Goal: Task Accomplishment & Management: Manage account settings

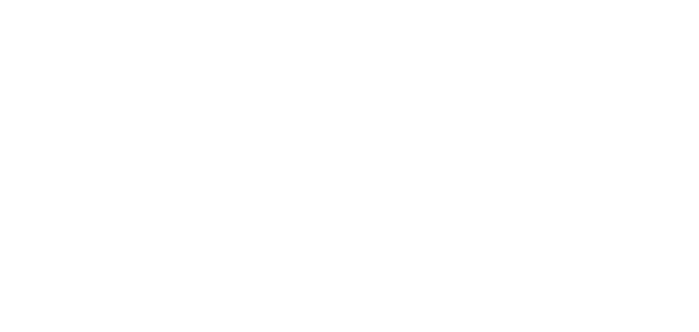
select select "*"
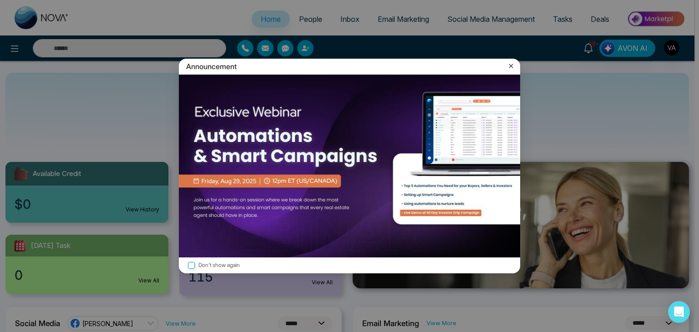
click at [509, 64] on icon at bounding box center [510, 65] width 9 height 9
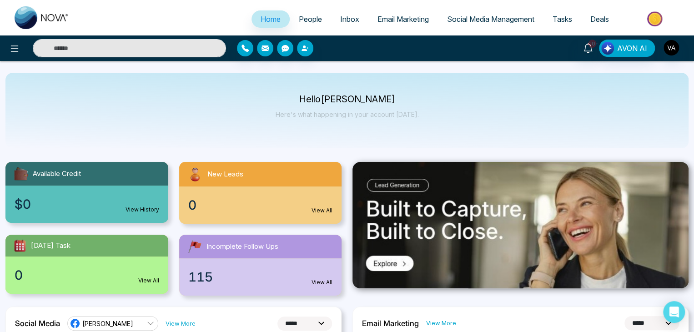
click at [488, 22] on span "Social Media Management" at bounding box center [490, 19] width 87 height 9
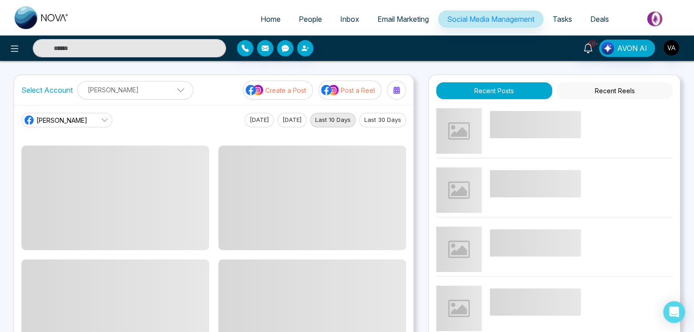
click at [440, 68] on div "Home People Inbox Email Marketing Social Media Management Tasks Deals 10+ AVON …" at bounding box center [347, 307] width 694 height 615
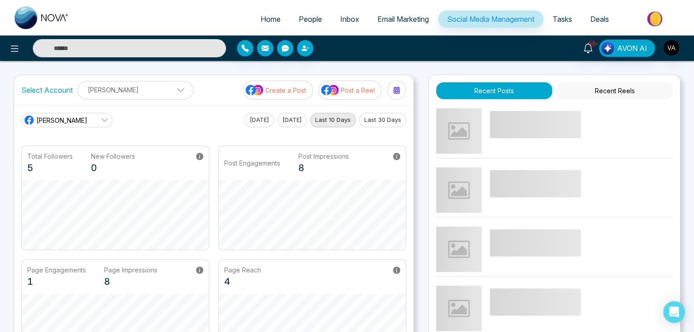
click at [440, 68] on div "Home People Inbox Email Marketing Social Media Management Tasks Deals 10+ AVON …" at bounding box center [347, 307] width 694 height 615
click at [398, 91] on icon at bounding box center [396, 89] width 6 height 7
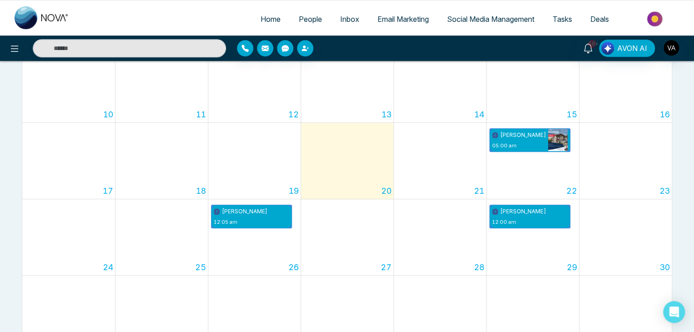
scroll to position [257, 0]
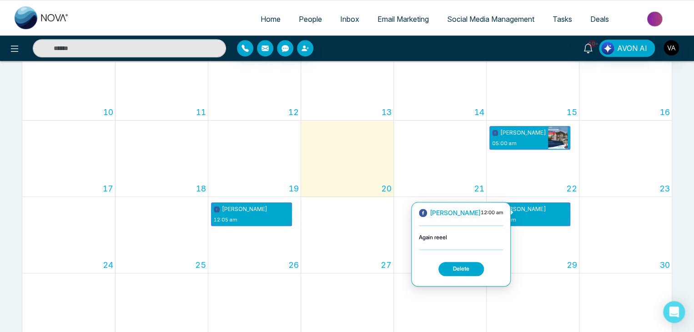
click at [452, 267] on button "Delete" at bounding box center [460, 269] width 45 height 14
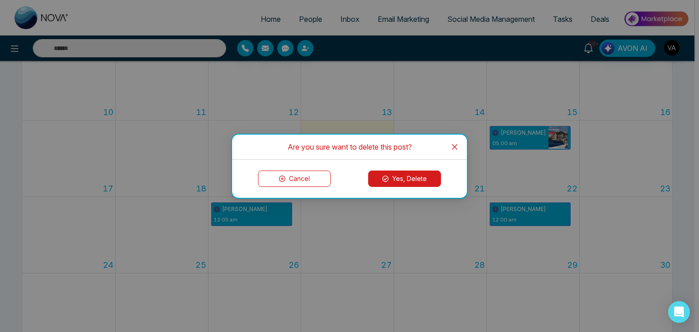
click at [411, 173] on button "Yes, Delete" at bounding box center [404, 179] width 73 height 16
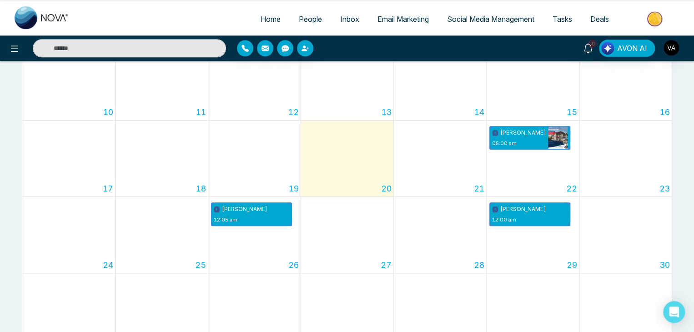
scroll to position [0, 0]
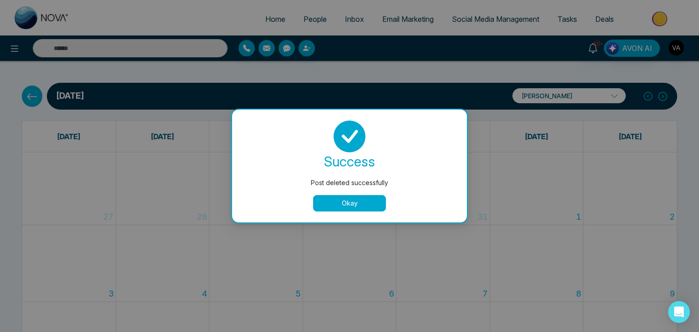
click at [356, 204] on button "Okay" at bounding box center [349, 203] width 73 height 16
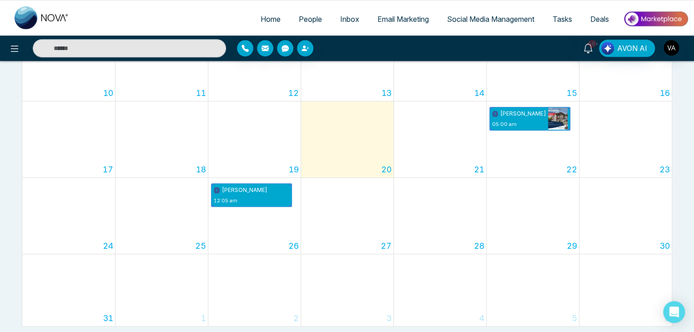
scroll to position [292, 0]
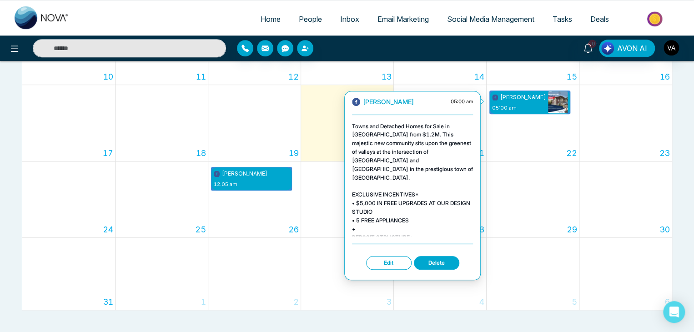
click at [443, 261] on button "Delete" at bounding box center [436, 263] width 45 height 14
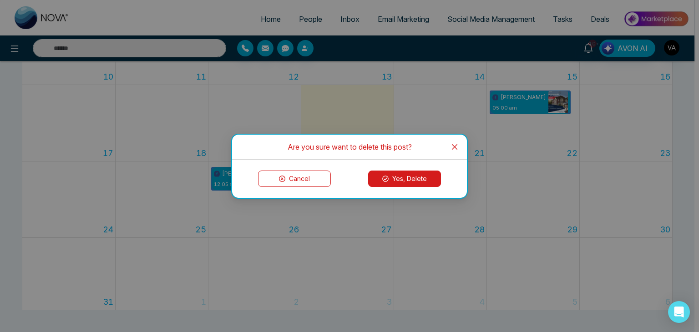
click at [413, 181] on button "Yes, Delete" at bounding box center [404, 179] width 73 height 16
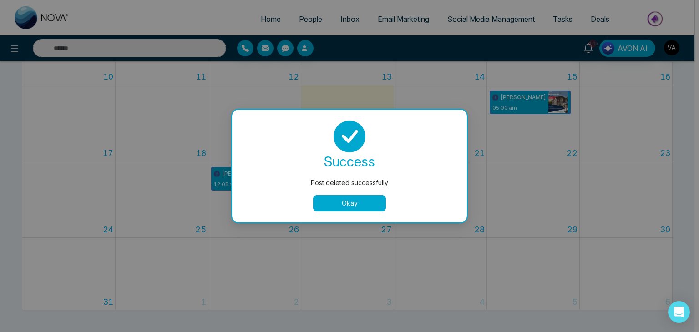
click at [358, 206] on button "Okay" at bounding box center [349, 203] width 73 height 16
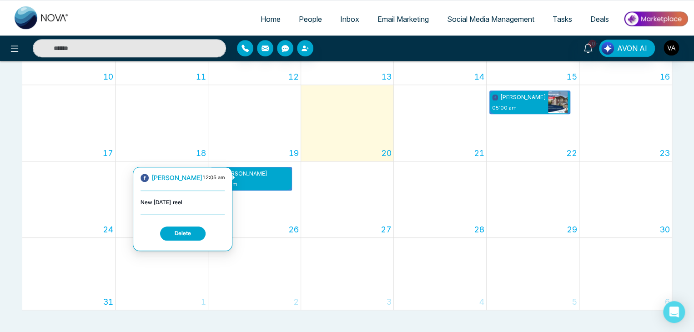
click at [174, 231] on button "Delete" at bounding box center [182, 233] width 45 height 14
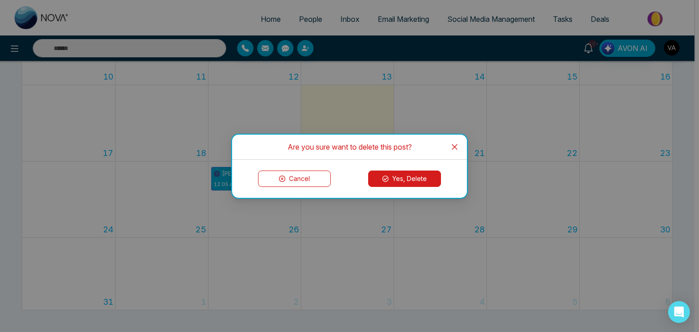
click at [396, 181] on button "Yes, Delete" at bounding box center [404, 179] width 73 height 16
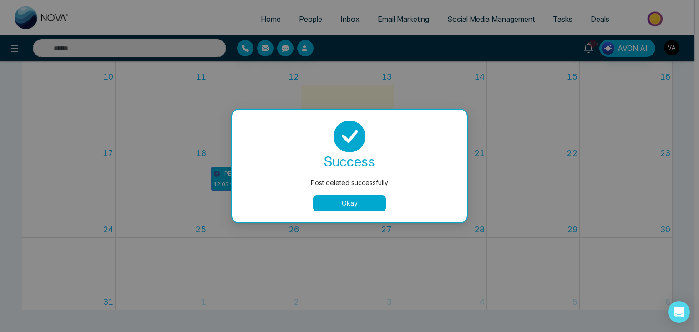
click at [363, 203] on button "Okay" at bounding box center [349, 203] width 73 height 16
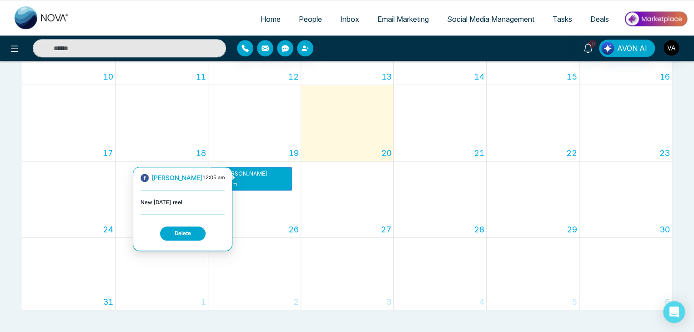
click at [179, 236] on button "Delete" at bounding box center [182, 233] width 45 height 14
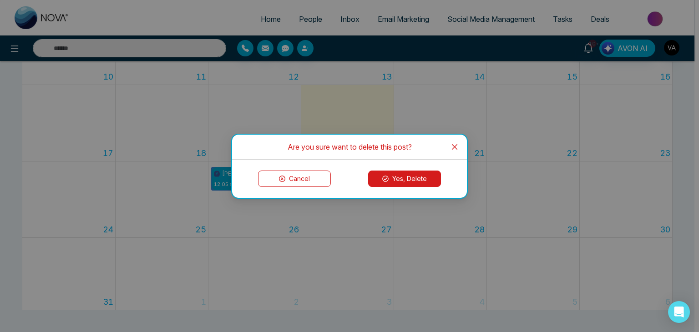
click at [406, 178] on button "Yes, Delete" at bounding box center [404, 179] width 73 height 16
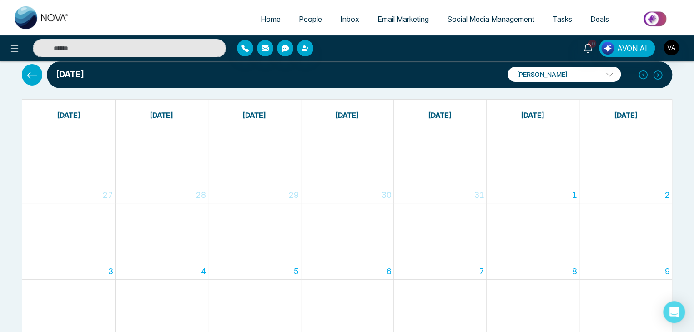
scroll to position [0, 0]
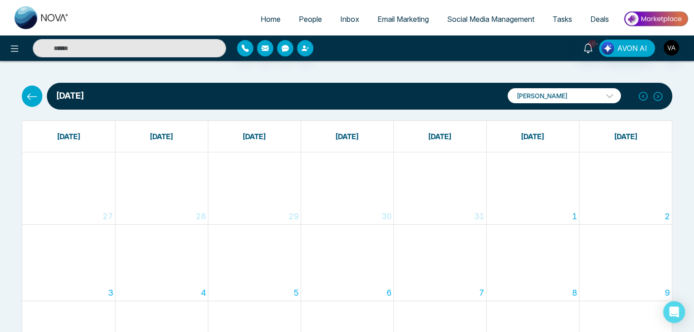
click at [599, 103] on p "[PERSON_NAME]" at bounding box center [564, 95] width 113 height 15
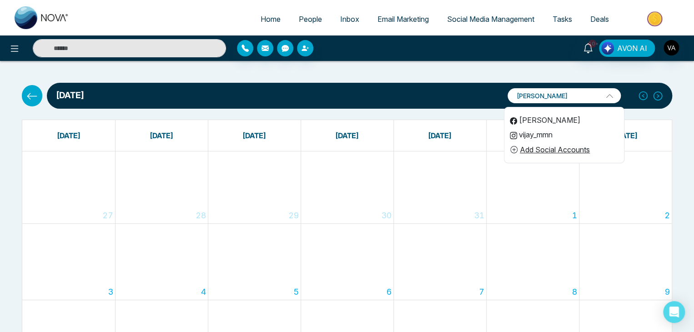
click at [554, 134] on li "vijay_mmn" at bounding box center [564, 134] width 120 height 15
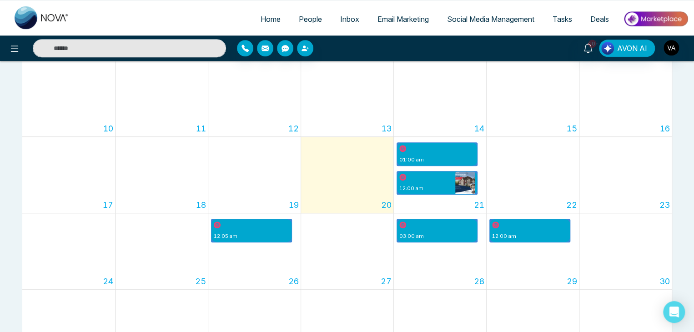
scroll to position [249, 0]
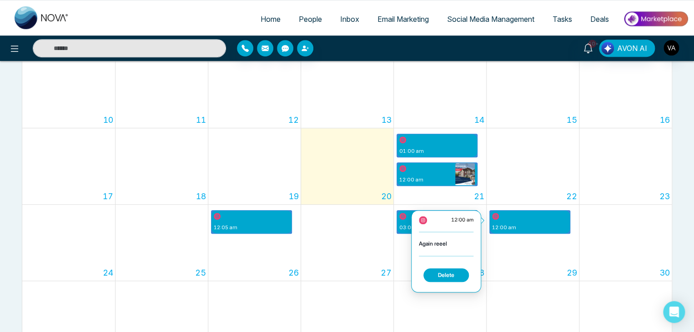
click at [448, 275] on button "Delete" at bounding box center [445, 275] width 45 height 14
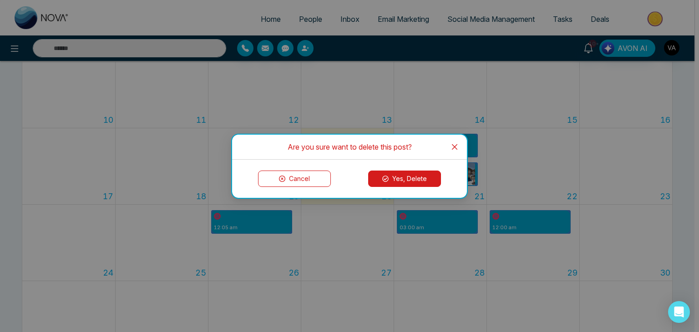
click at [419, 173] on button "Yes, Delete" at bounding box center [404, 179] width 73 height 16
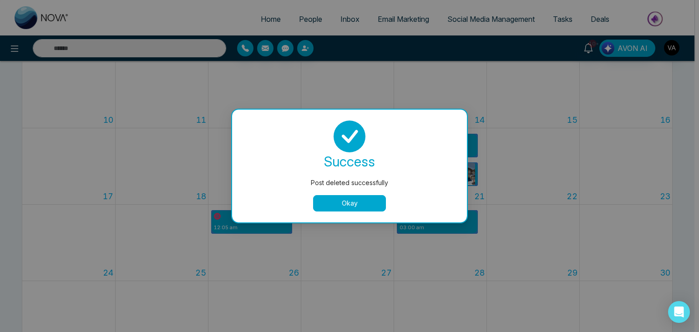
click at [352, 199] on button "Okay" at bounding box center [349, 203] width 73 height 16
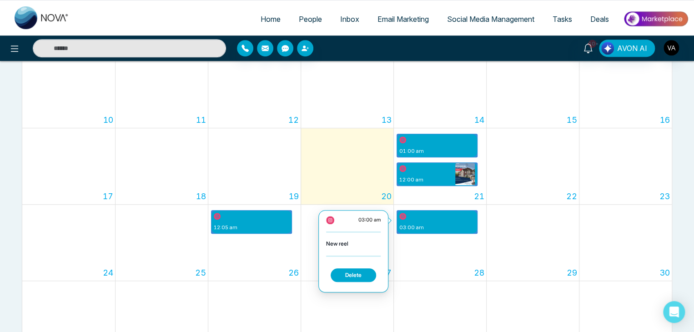
click at [350, 275] on button "Delete" at bounding box center [353, 275] width 45 height 14
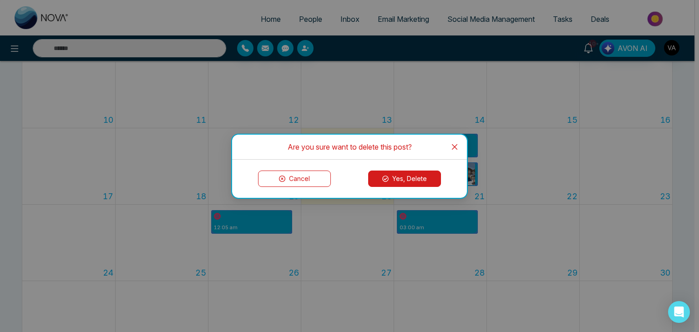
click at [415, 176] on button "Yes, Delete" at bounding box center [404, 179] width 73 height 16
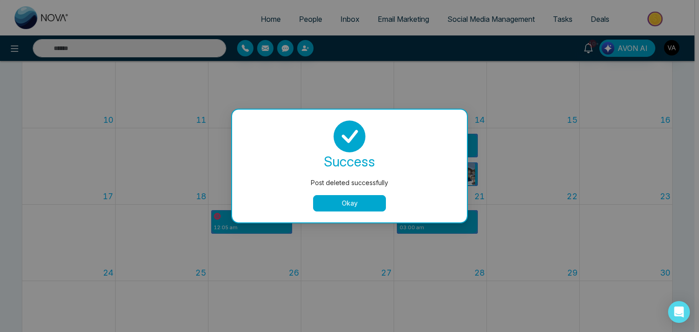
click at [362, 196] on button "Okay" at bounding box center [349, 203] width 73 height 16
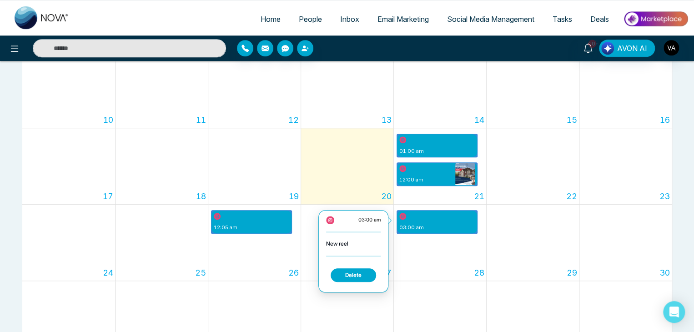
click at [353, 275] on button "Delete" at bounding box center [353, 275] width 45 height 14
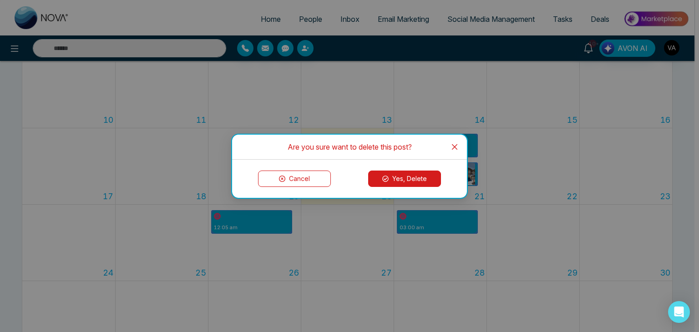
click at [410, 176] on button "Yes, Delete" at bounding box center [404, 179] width 73 height 16
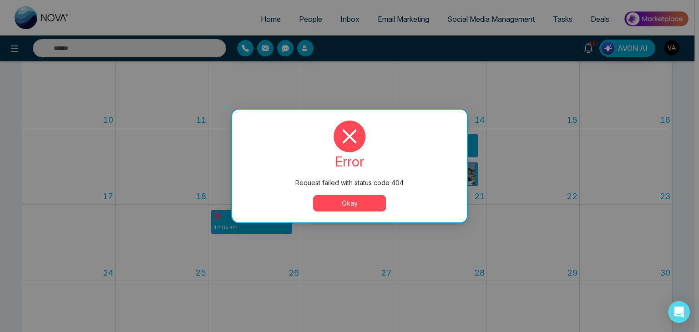
click at [359, 204] on button "Okay" at bounding box center [349, 203] width 73 height 16
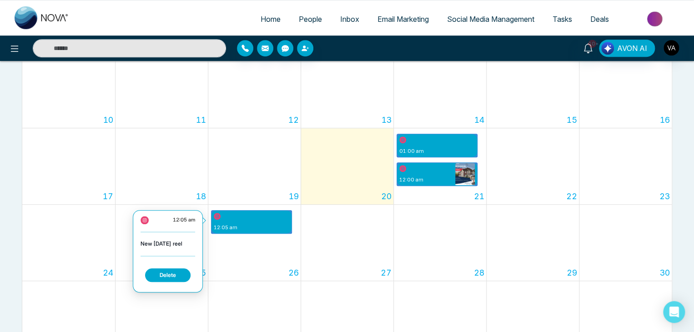
click at [162, 272] on button "Delete" at bounding box center [167, 275] width 45 height 14
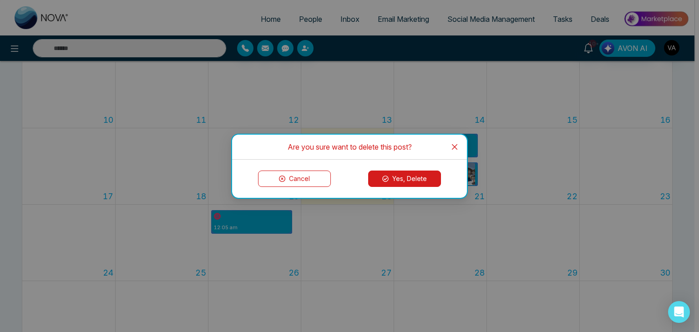
click at [413, 178] on button "Yes, Delete" at bounding box center [404, 179] width 73 height 16
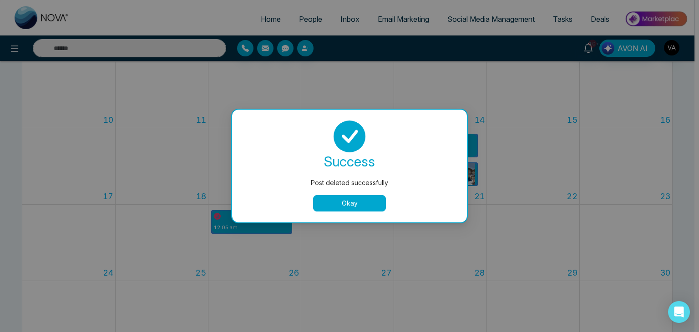
click at [244, 223] on div "Post deleted successfully success Post deleted successfully Okay" at bounding box center [349, 166] width 699 height 332
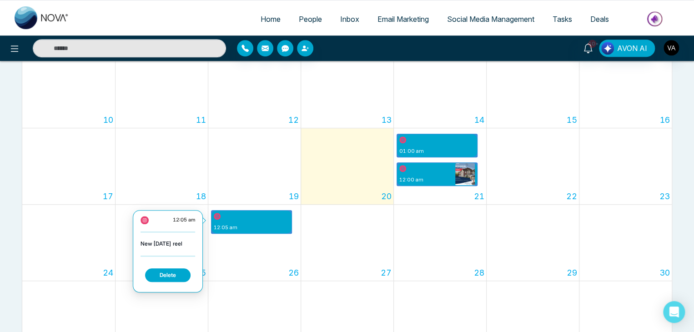
click at [244, 224] on p "12:05 am" at bounding box center [241, 228] width 54 height 8
click at [164, 270] on button "Delete" at bounding box center [167, 275] width 45 height 14
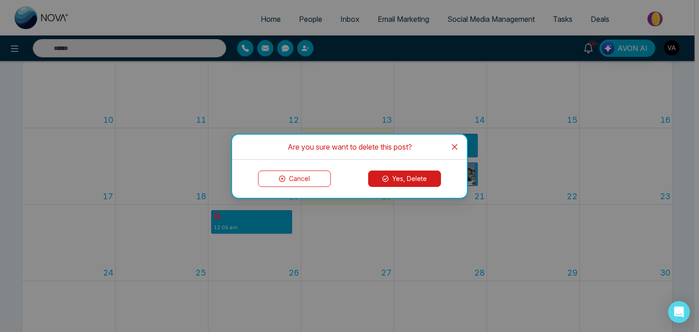
click at [424, 172] on button "Yes, Delete" at bounding box center [404, 179] width 73 height 16
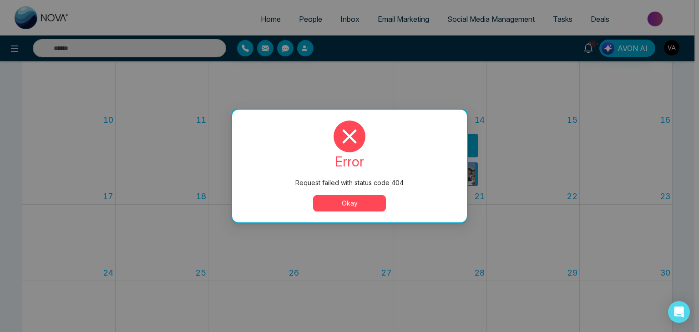
click at [368, 200] on button "Okay" at bounding box center [349, 203] width 73 height 16
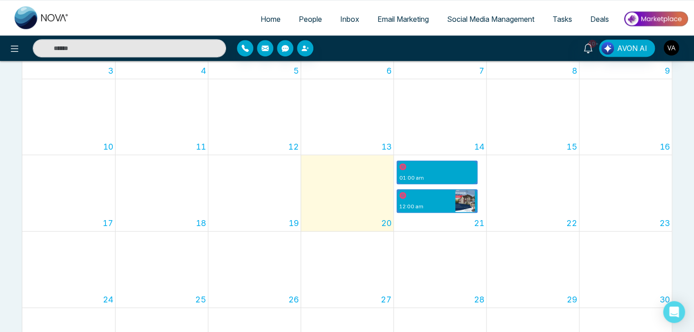
scroll to position [229, 0]
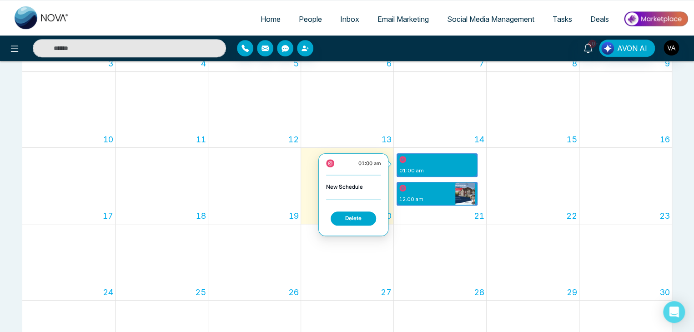
click at [361, 218] on button "Delete" at bounding box center [353, 218] width 45 height 14
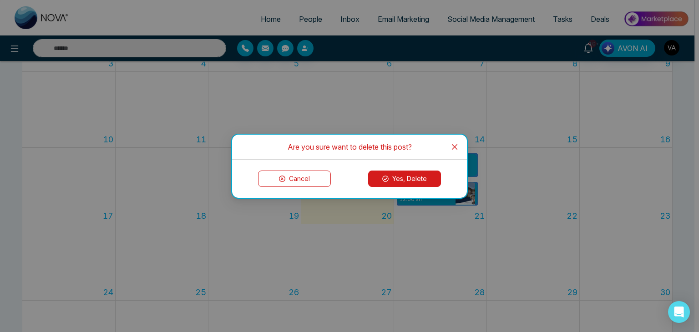
click at [419, 179] on button "Yes, Delete" at bounding box center [404, 179] width 73 height 16
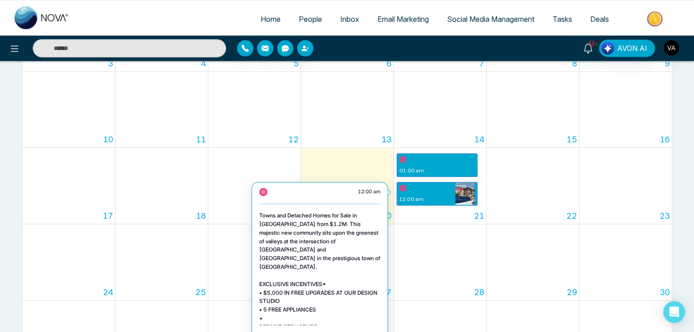
click at [425, 193] on div "12:00 am" at bounding box center [425, 193] width 56 height 23
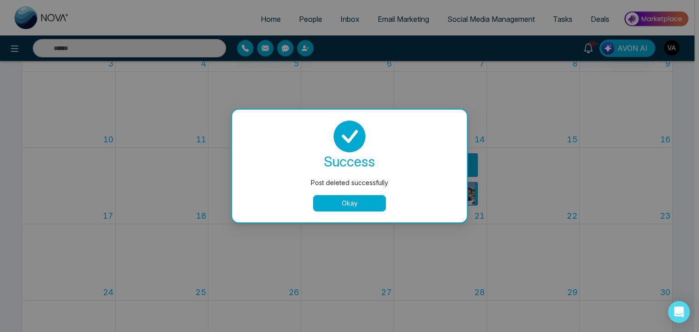
click at [360, 200] on button "Okay" at bounding box center [349, 203] width 73 height 16
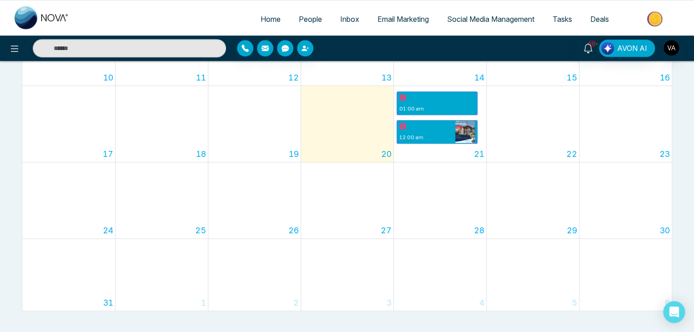
scroll to position [292, 0]
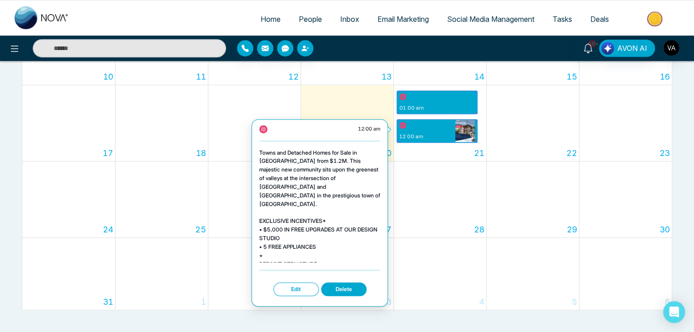
click at [344, 285] on button "Delete" at bounding box center [343, 289] width 45 height 14
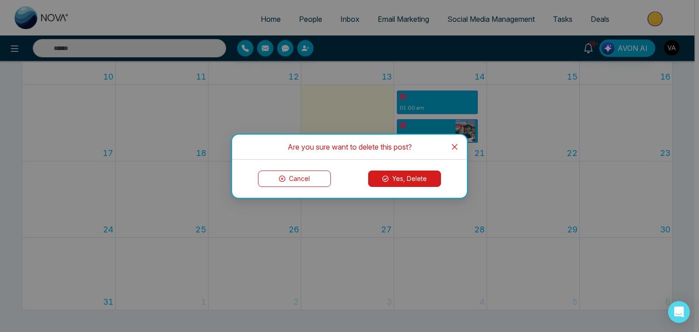
click at [420, 177] on button "Yes, Delete" at bounding box center [404, 179] width 73 height 16
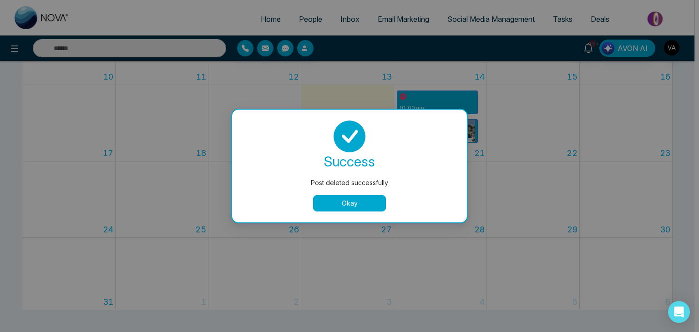
click at [352, 200] on button "Okay" at bounding box center [349, 203] width 73 height 16
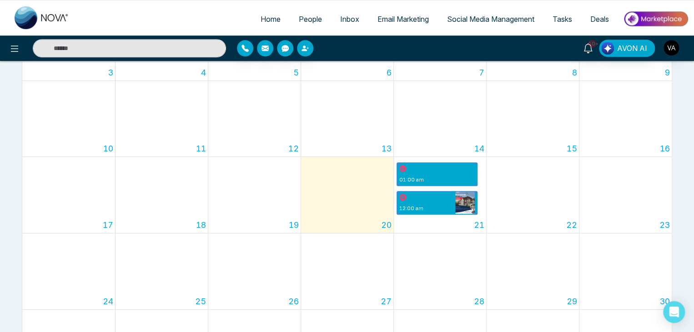
scroll to position [221, 0]
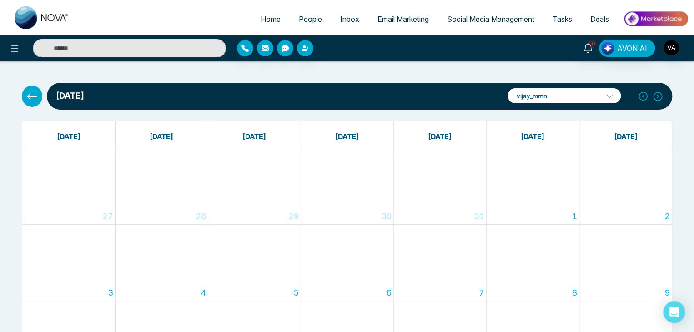
click at [589, 100] on p "vijay_mmn" at bounding box center [564, 95] width 113 height 15
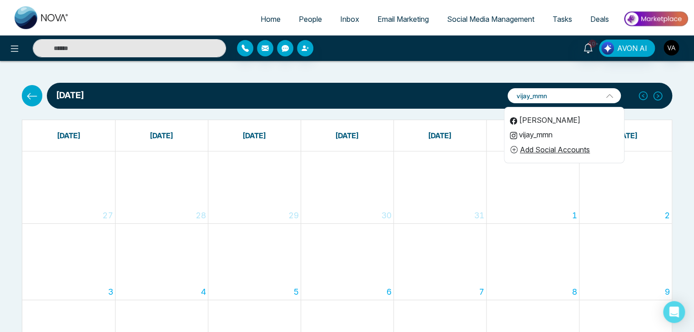
click at [558, 122] on li "[PERSON_NAME]" at bounding box center [564, 120] width 120 height 15
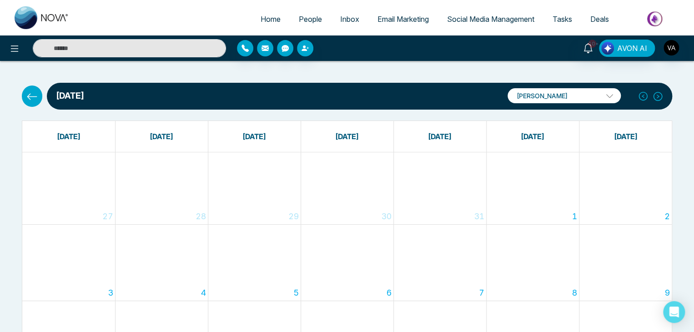
click at [580, 90] on p "[PERSON_NAME]" at bounding box center [564, 95] width 113 height 15
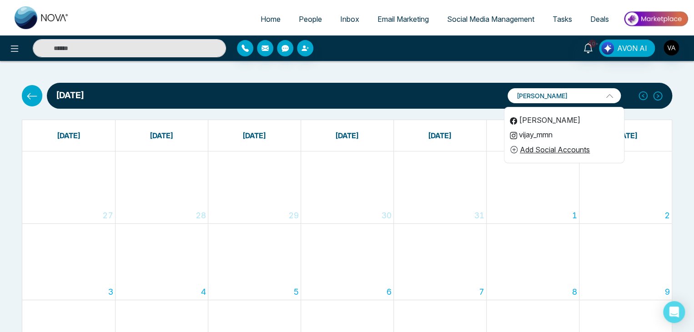
click at [557, 128] on li "vijay_mmn" at bounding box center [564, 134] width 120 height 15
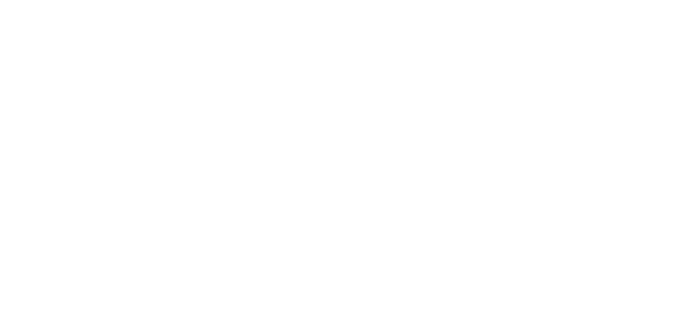
select select "*"
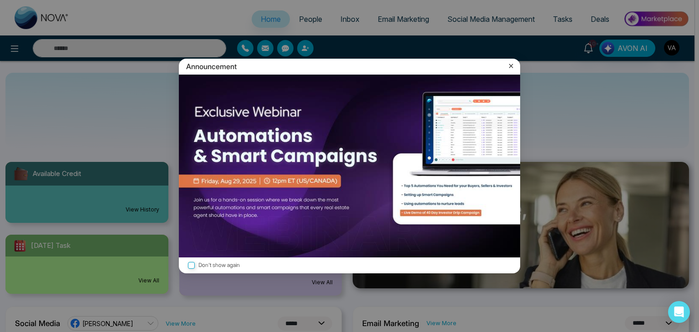
click at [305, 21] on div "Announcement Don't show again" at bounding box center [349, 166] width 699 height 332
click at [510, 67] on icon at bounding box center [510, 65] width 9 height 9
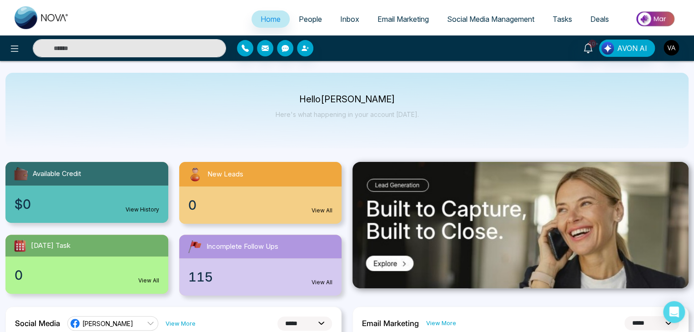
click at [307, 11] on link "People" at bounding box center [310, 18] width 41 height 17
